Goal: Browse casually

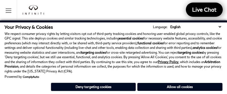
scroll to position [53, 0]
click at [187, 89] on button "Allow all cookies" at bounding box center [180, 87] width 85 height 8
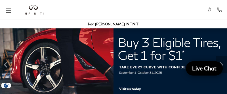
scroll to position [0, 0]
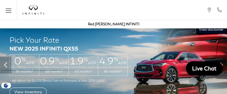
click at [93, 91] on img at bounding box center [113, 65] width 227 height 80
